Goal: Information Seeking & Learning: Learn about a topic

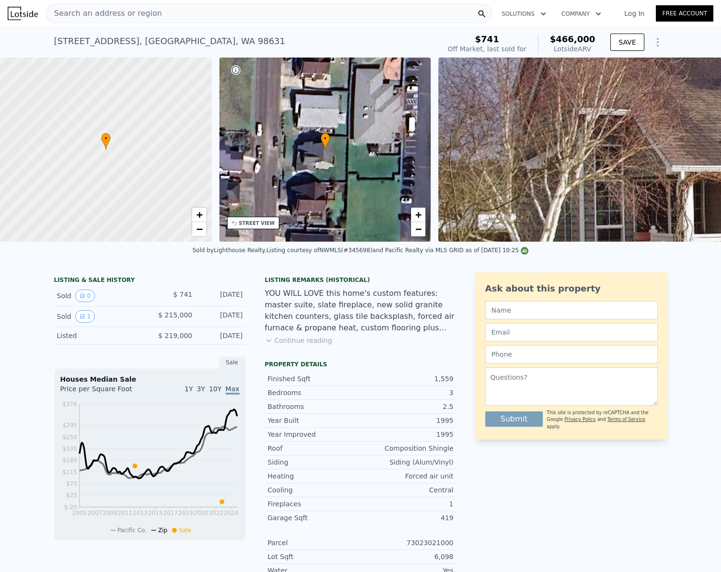
click at [59, 17] on span "Search an address or region" at bounding box center [104, 14] width 116 height 12
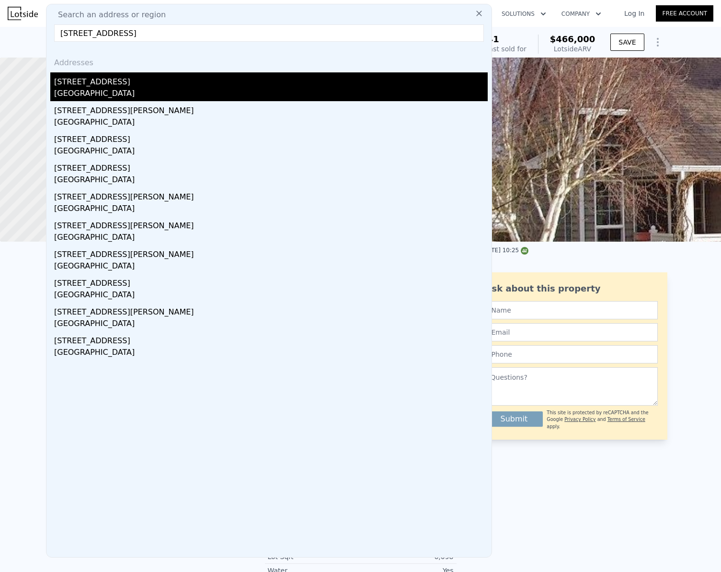
type input "[STREET_ADDRESS]"
click at [93, 89] on div "[GEOGRAPHIC_DATA]" at bounding box center [271, 94] width 434 height 13
type input "2.25"
type input "1200"
type input "1662"
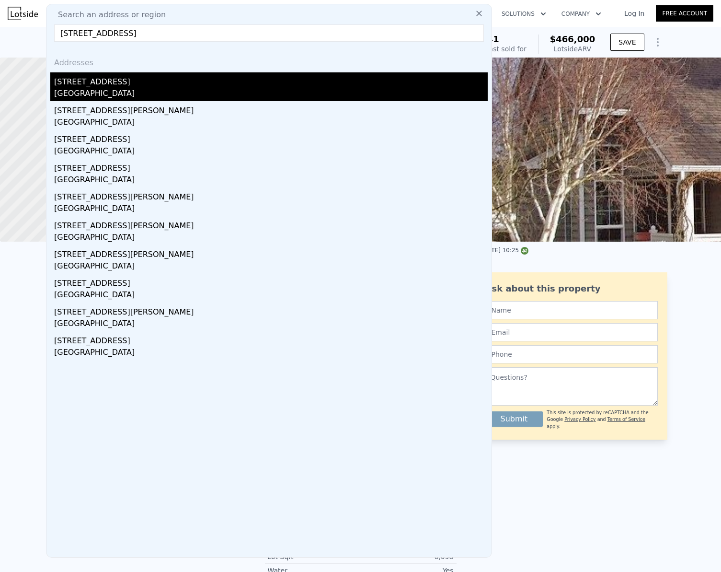
type input "7528"
type input "17689"
type input "$ 528,000"
type input "5"
type input "$ 30,003"
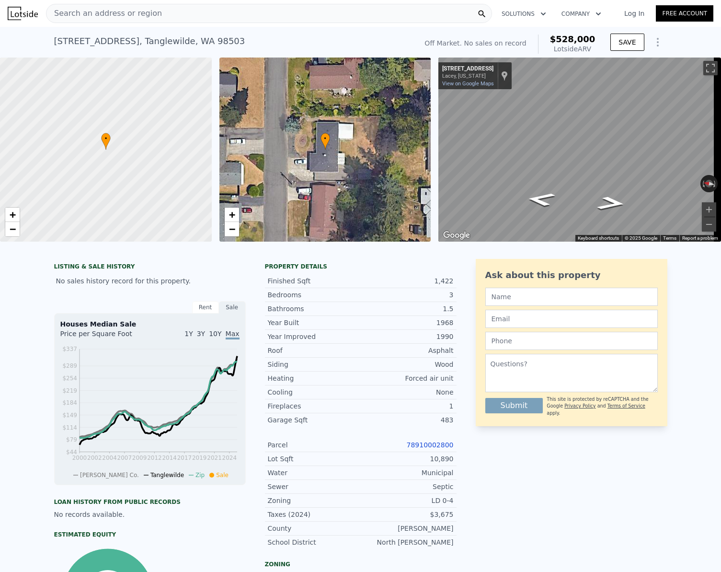
click at [100, 9] on span "Search an address or region" at bounding box center [104, 14] width 116 height 12
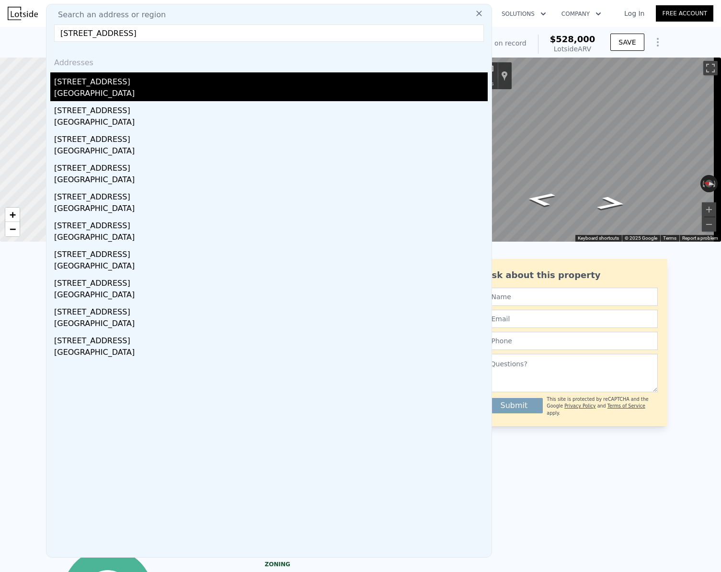
type input "[STREET_ADDRESS]"
click at [144, 85] on div "[STREET_ADDRESS]" at bounding box center [271, 79] width 434 height 15
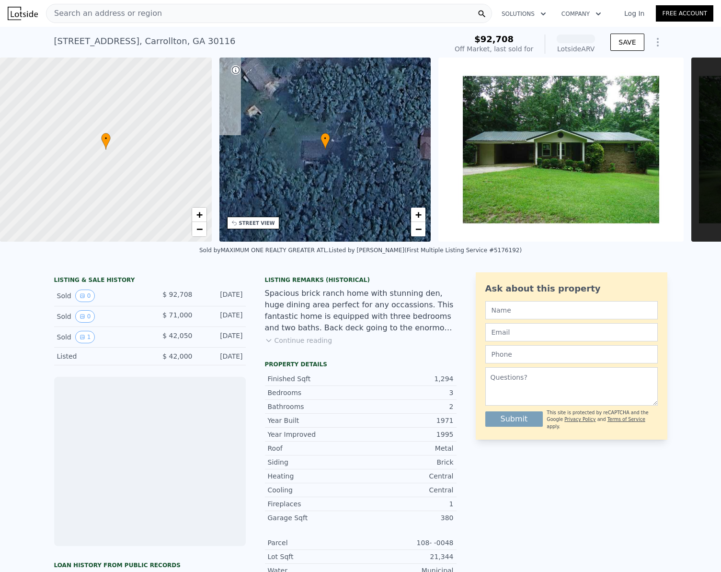
click at [94, 16] on span "Search an address or region" at bounding box center [104, 14] width 116 height 12
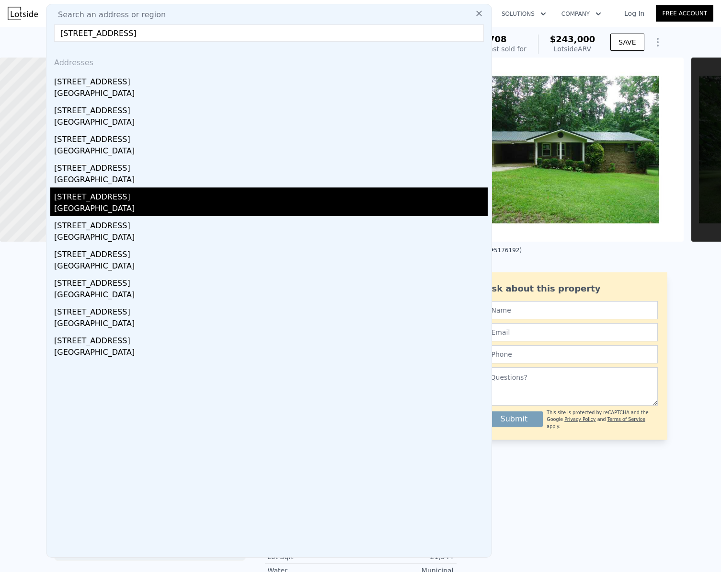
type input "[STREET_ADDRESS]"
click at [101, 205] on div "[GEOGRAPHIC_DATA]" at bounding box center [271, 209] width 434 height 13
